Goal: Task Accomplishment & Management: Use online tool/utility

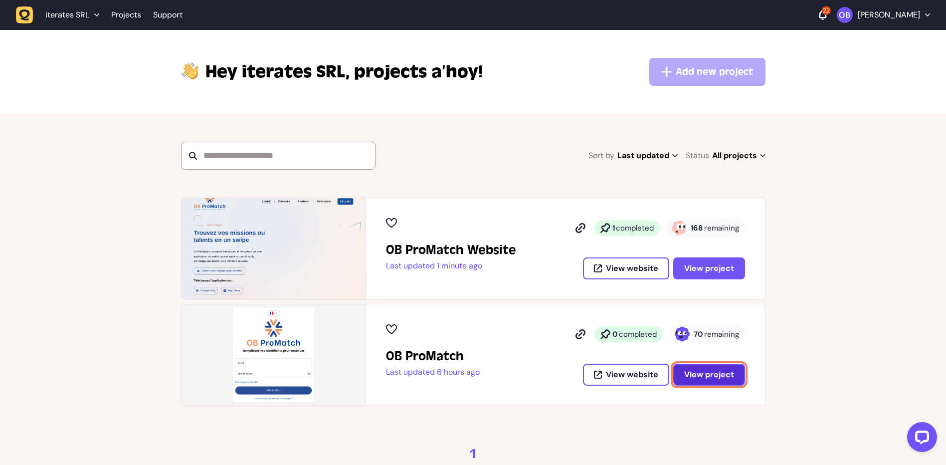
click at [706, 366] on button "View project" at bounding box center [709, 374] width 72 height 22
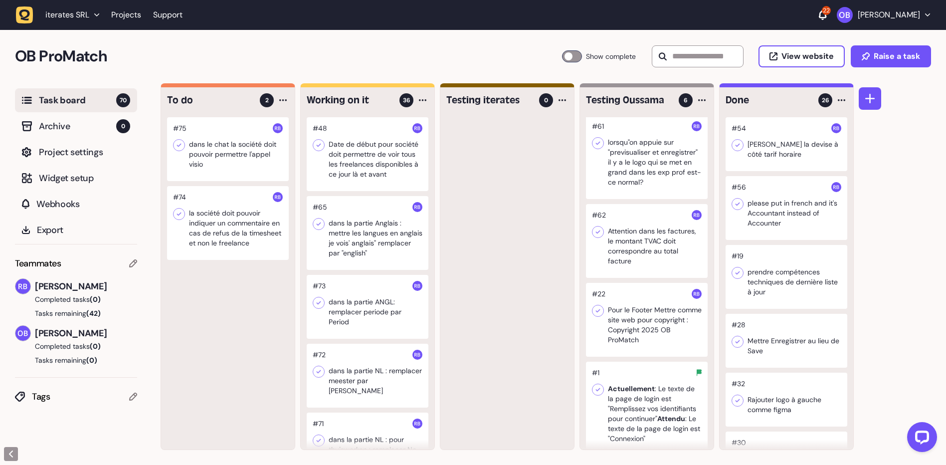
scroll to position [144, 0]
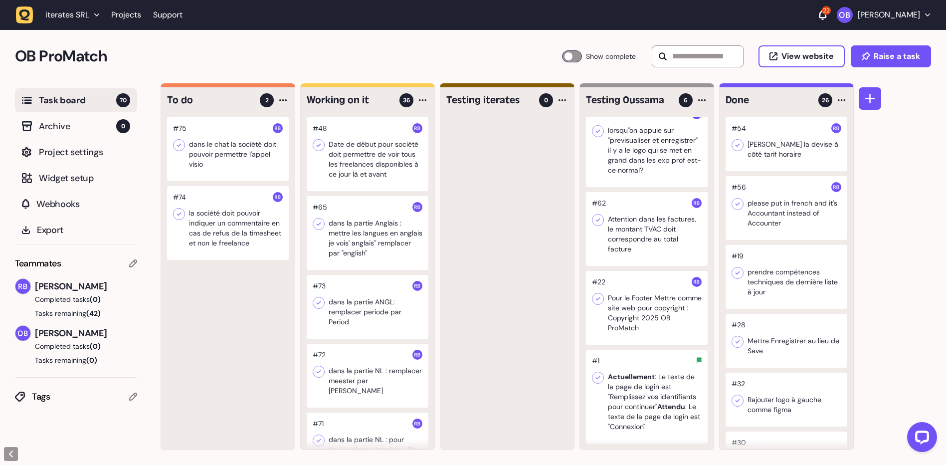
click at [647, 428] on div at bounding box center [647, 396] width 122 height 94
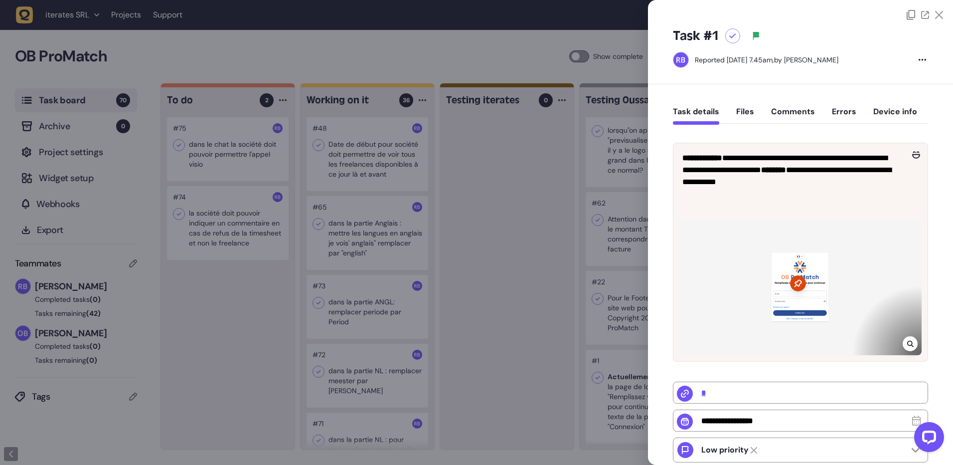
click at [556, 244] on div at bounding box center [476, 232] width 953 height 465
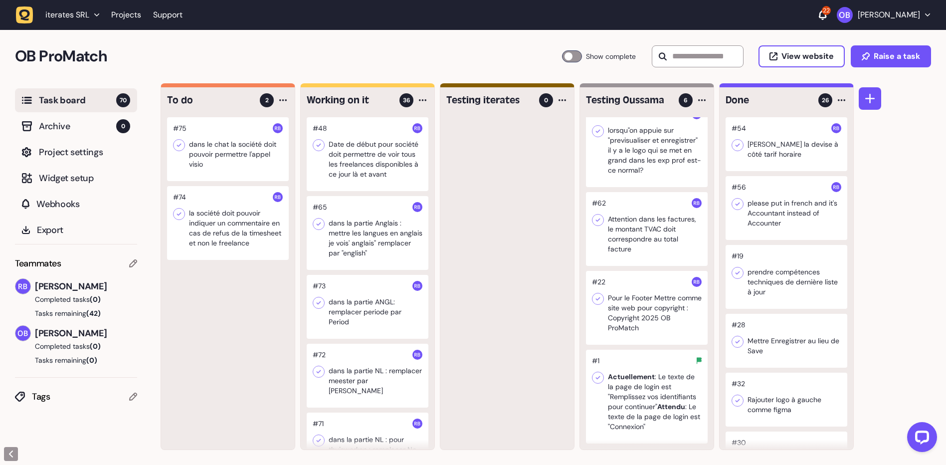
click at [896, 15] on p "[PERSON_NAME]" at bounding box center [888, 15] width 62 height 10
click at [855, 56] on link "Projects" at bounding box center [882, 57] width 77 height 10
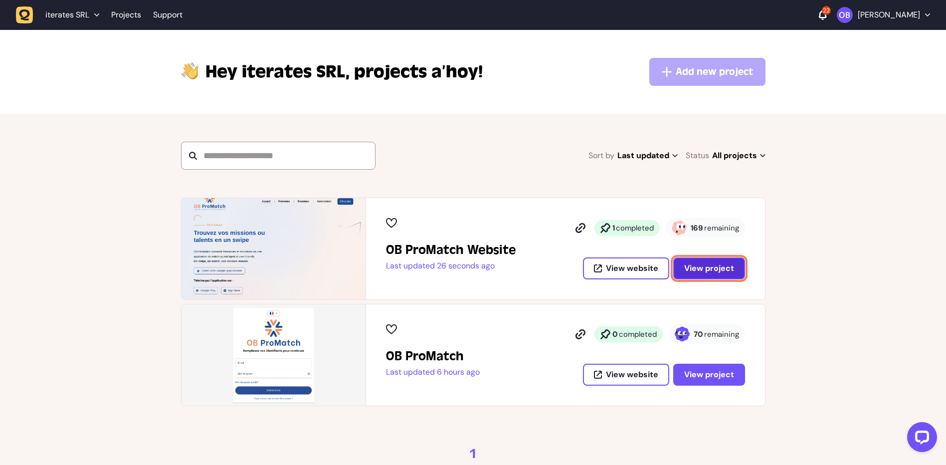
click at [701, 271] on span "View project" at bounding box center [709, 268] width 50 height 10
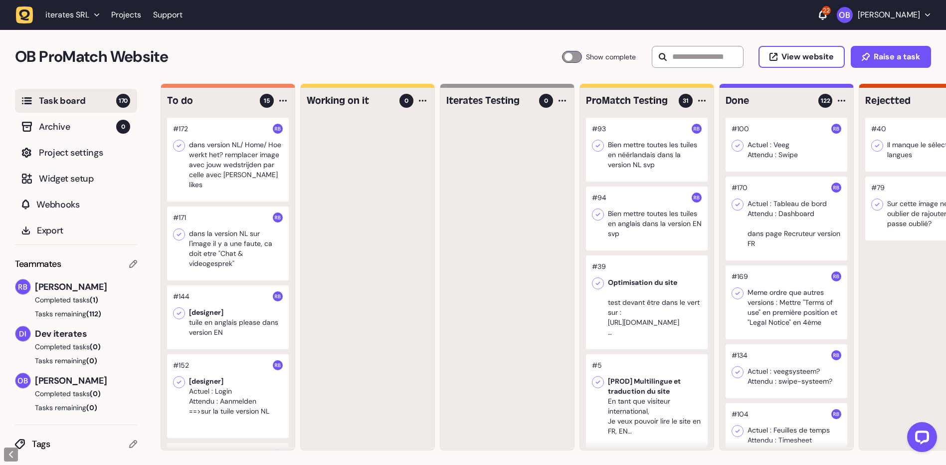
click at [228, 160] on div at bounding box center [228, 160] width 122 height 84
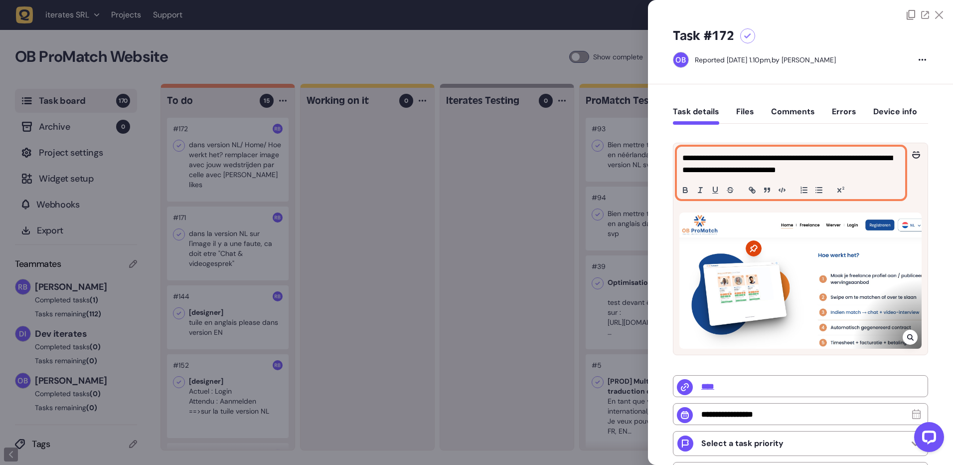
click at [867, 175] on p "**********" at bounding box center [789, 164] width 215 height 24
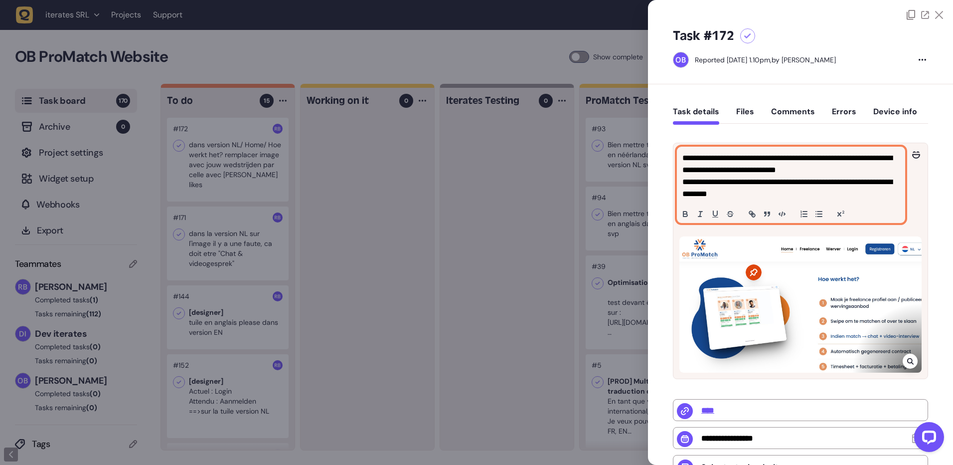
click at [785, 181] on p "**********" at bounding box center [789, 188] width 215 height 24
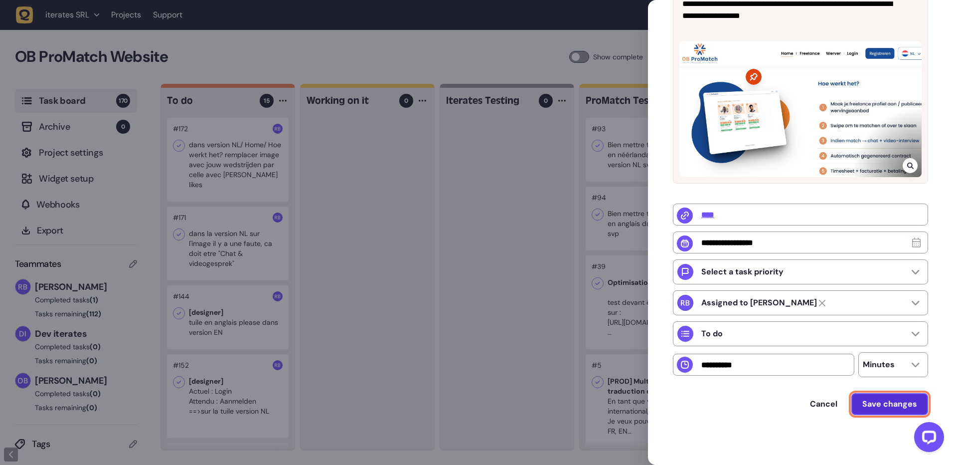
click at [912, 409] on button "Save changes" at bounding box center [889, 404] width 77 height 22
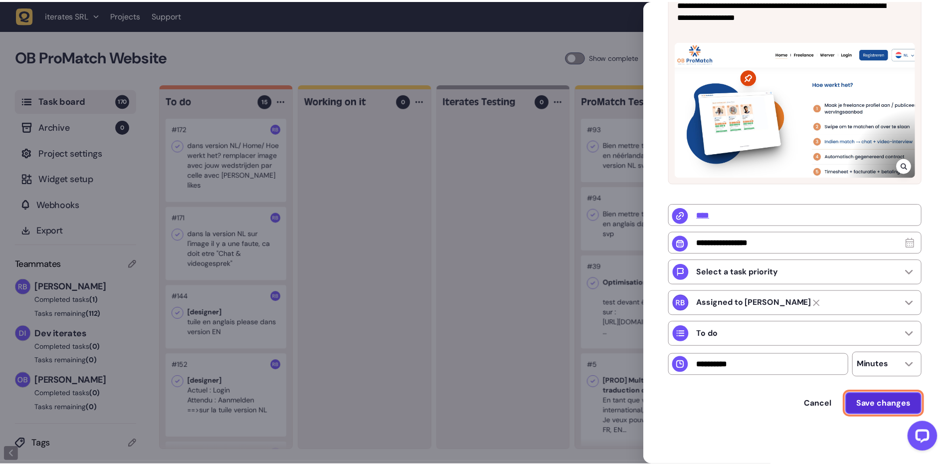
scroll to position [181, 0]
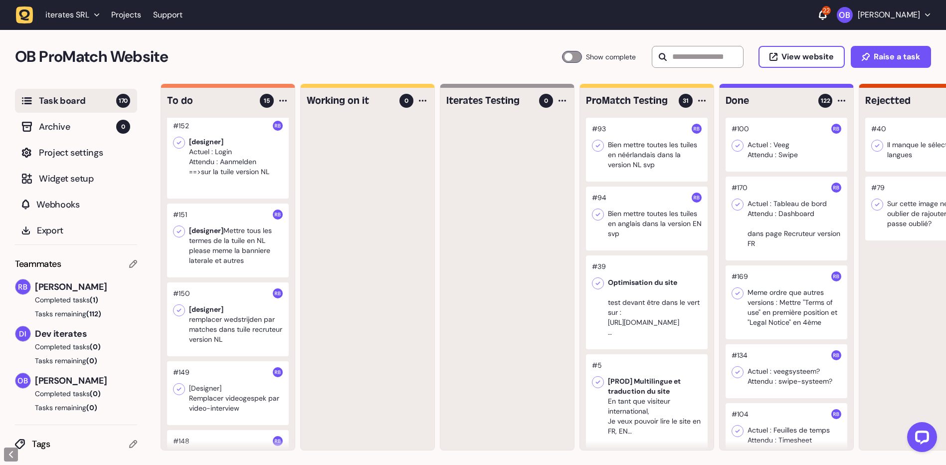
scroll to position [244, 0]
